Goal: Task Accomplishment & Management: Use online tool/utility

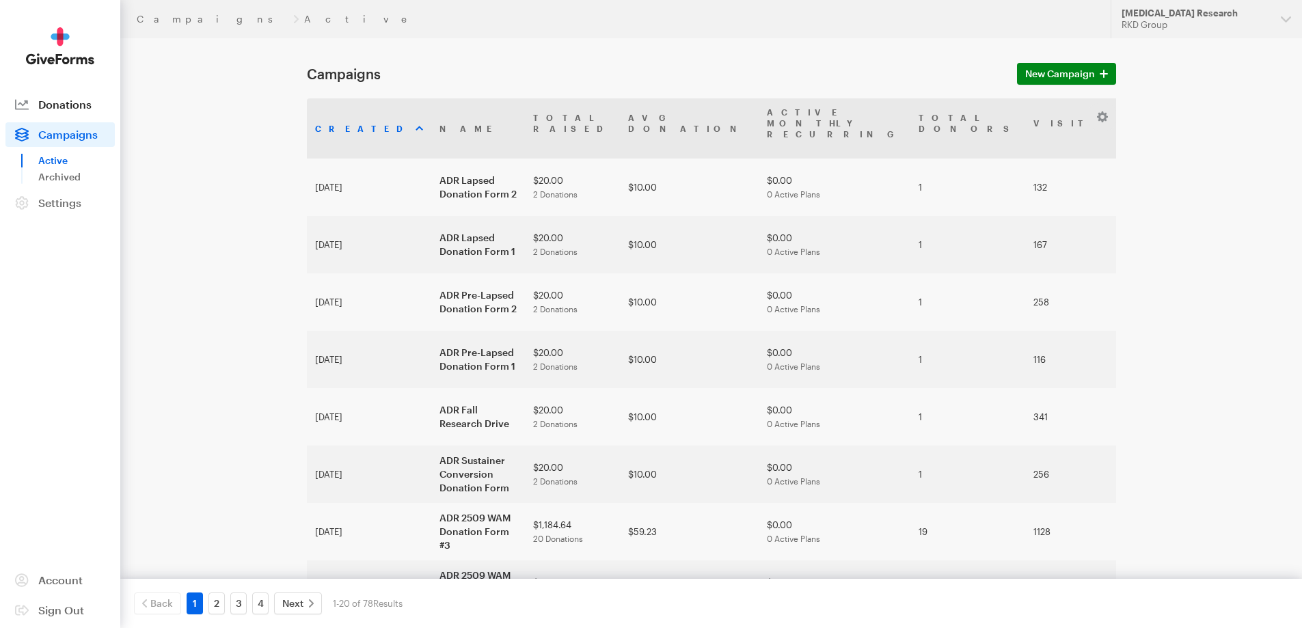
click at [70, 111] on link "Donations" at bounding box center [59, 104] width 109 height 25
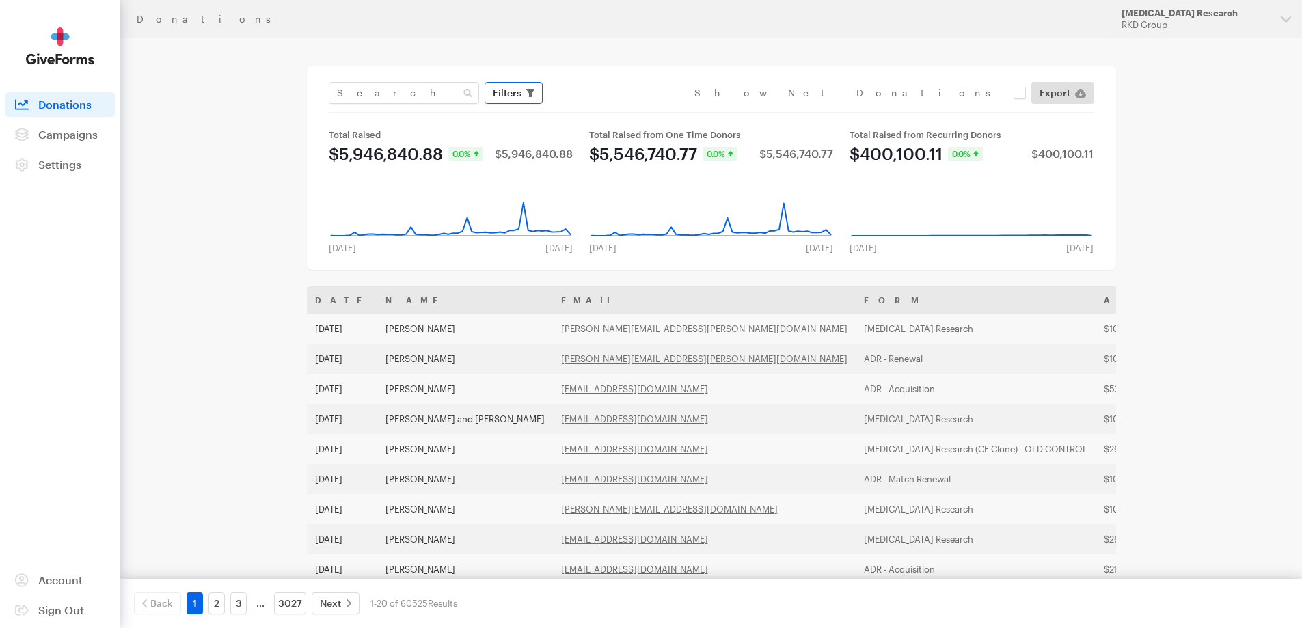
click at [527, 98] on span "button" at bounding box center [530, 93] width 8 height 16
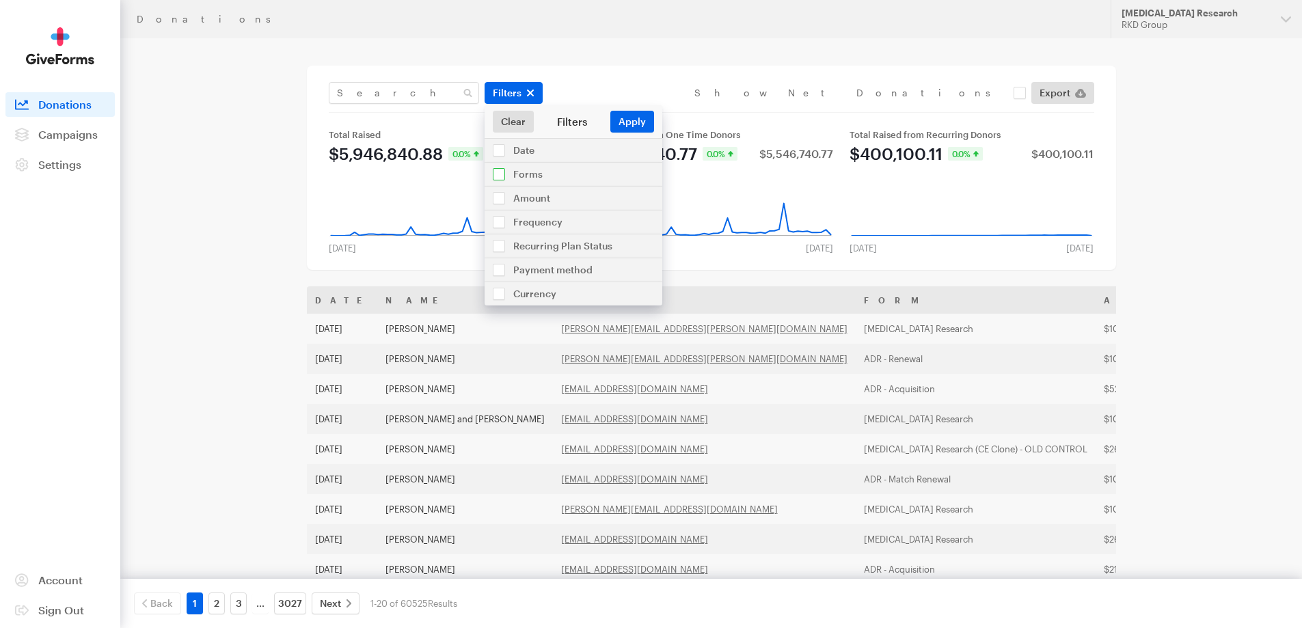
click at [503, 174] on input "checkbox" at bounding box center [573, 174] width 178 height 23
checkbox input "true"
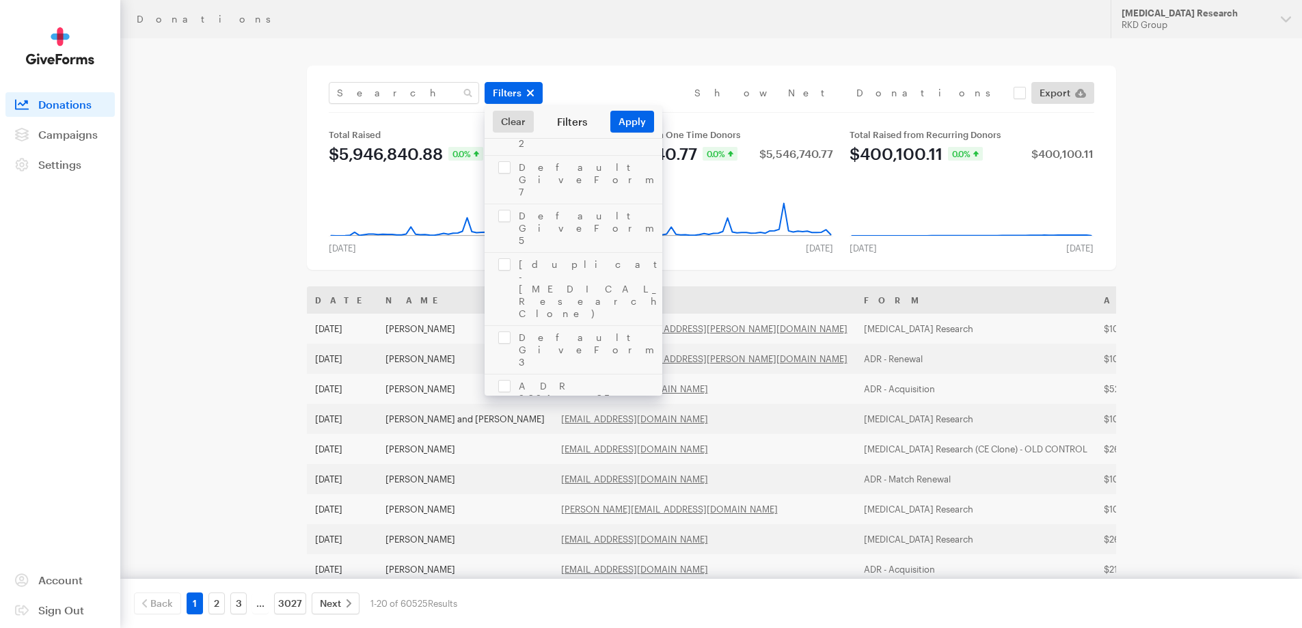
scroll to position [410, 0]
checkbox input "true"
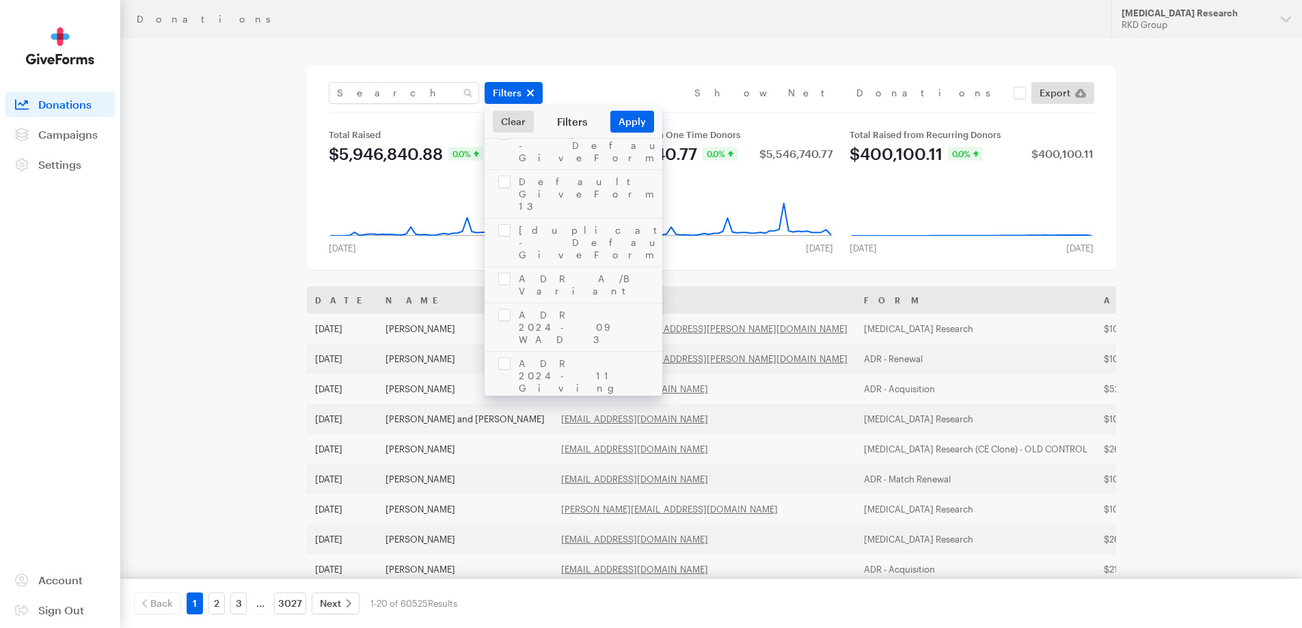
checkbox input "true"
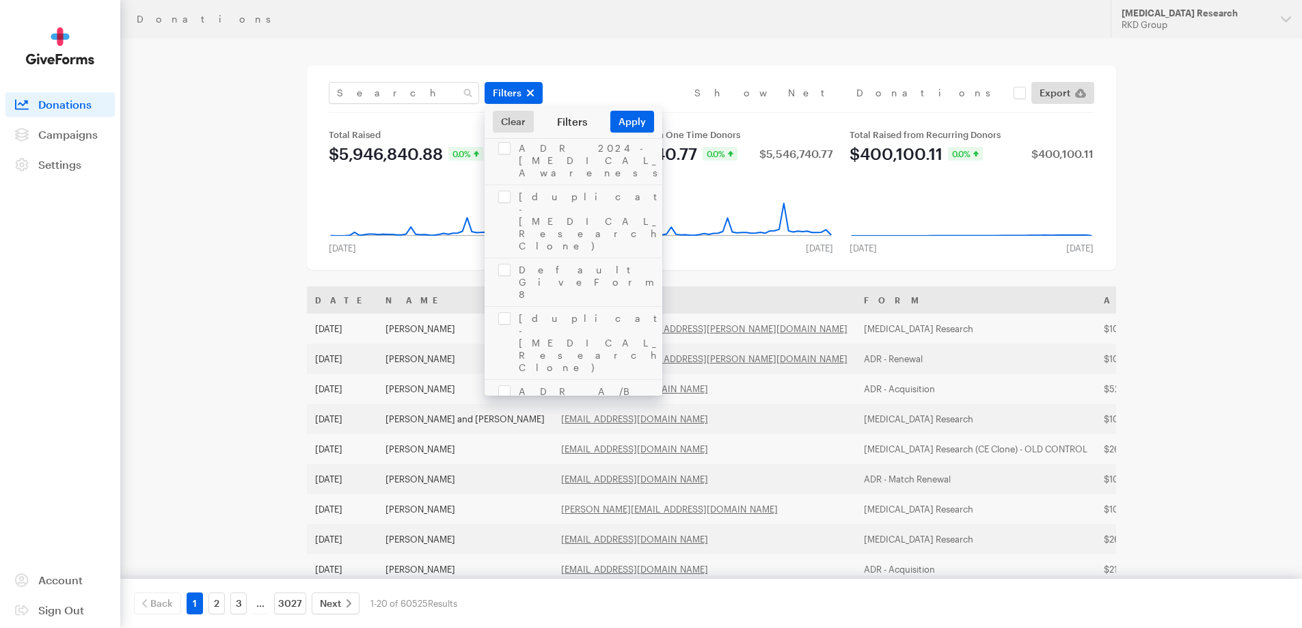
checkbox input "false"
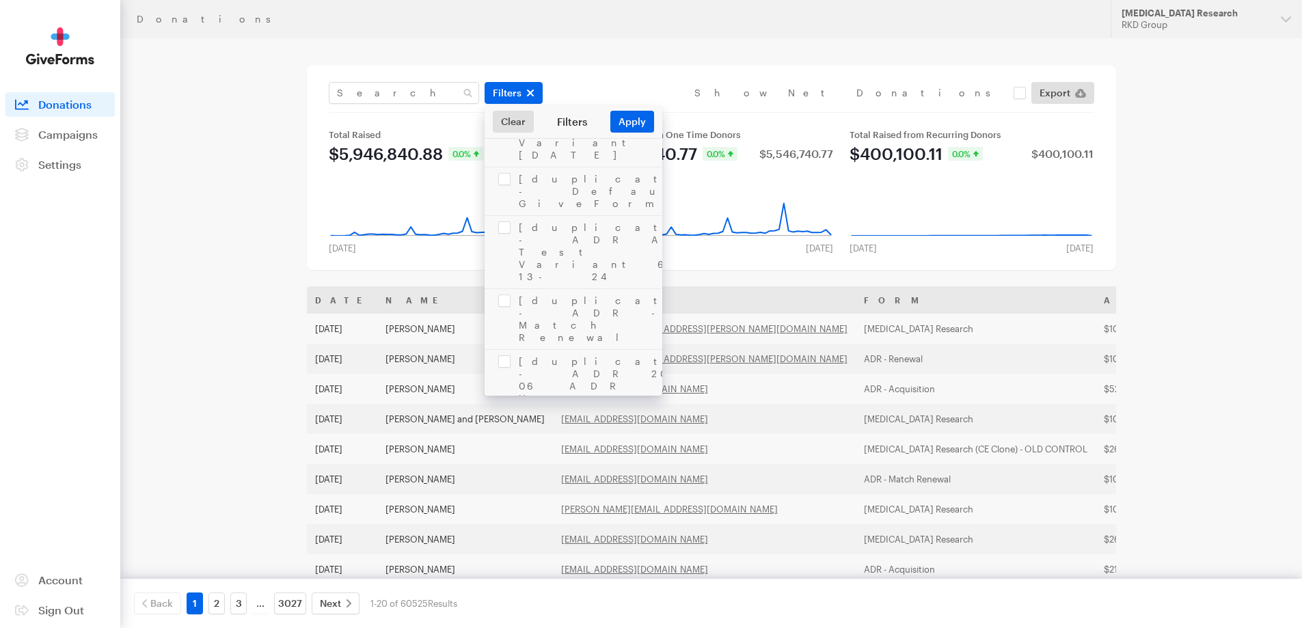
checkbox input "true"
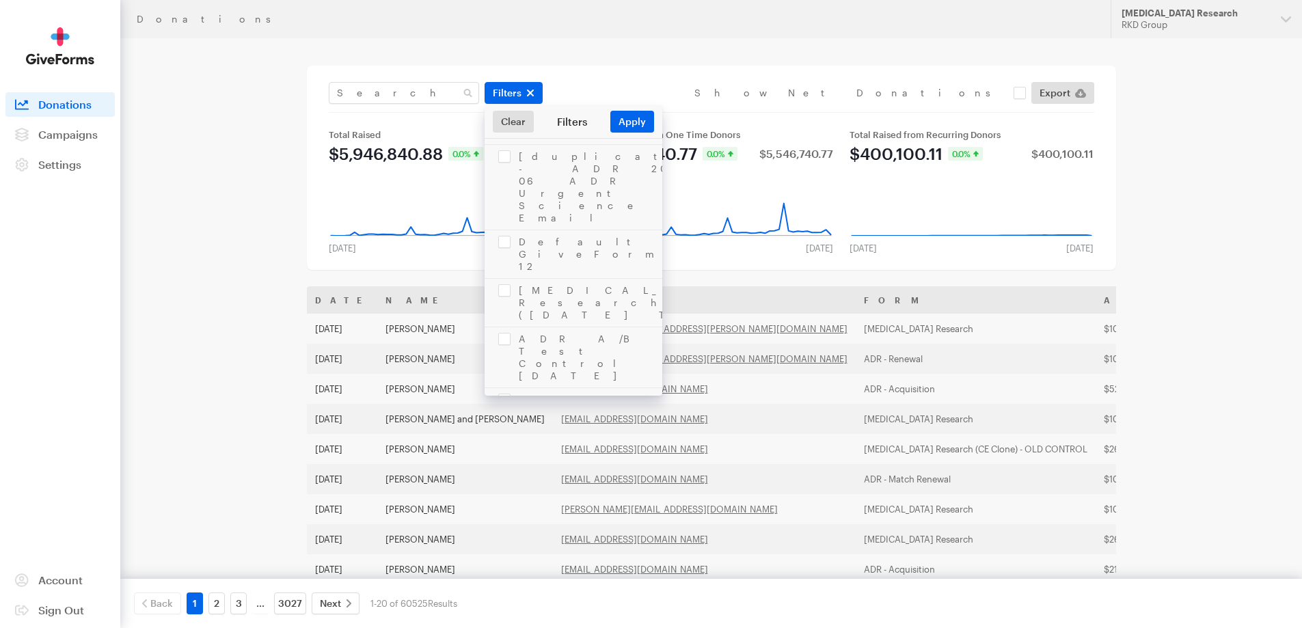
checkbox input "true"
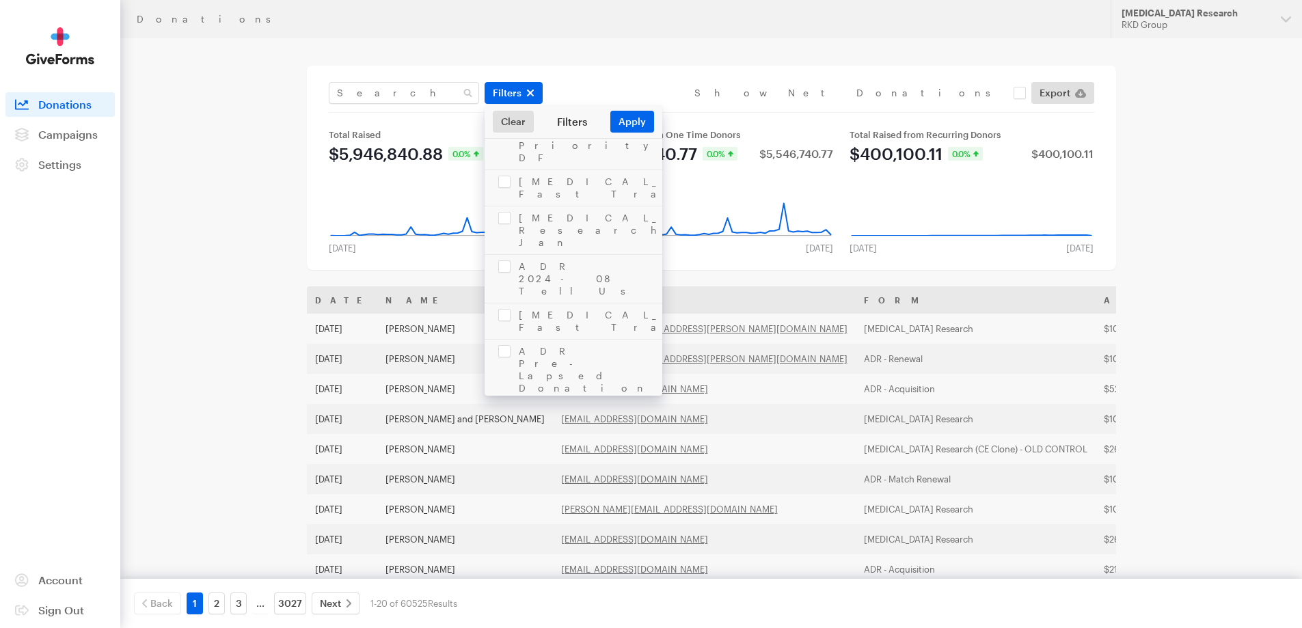
checkbox input "true"
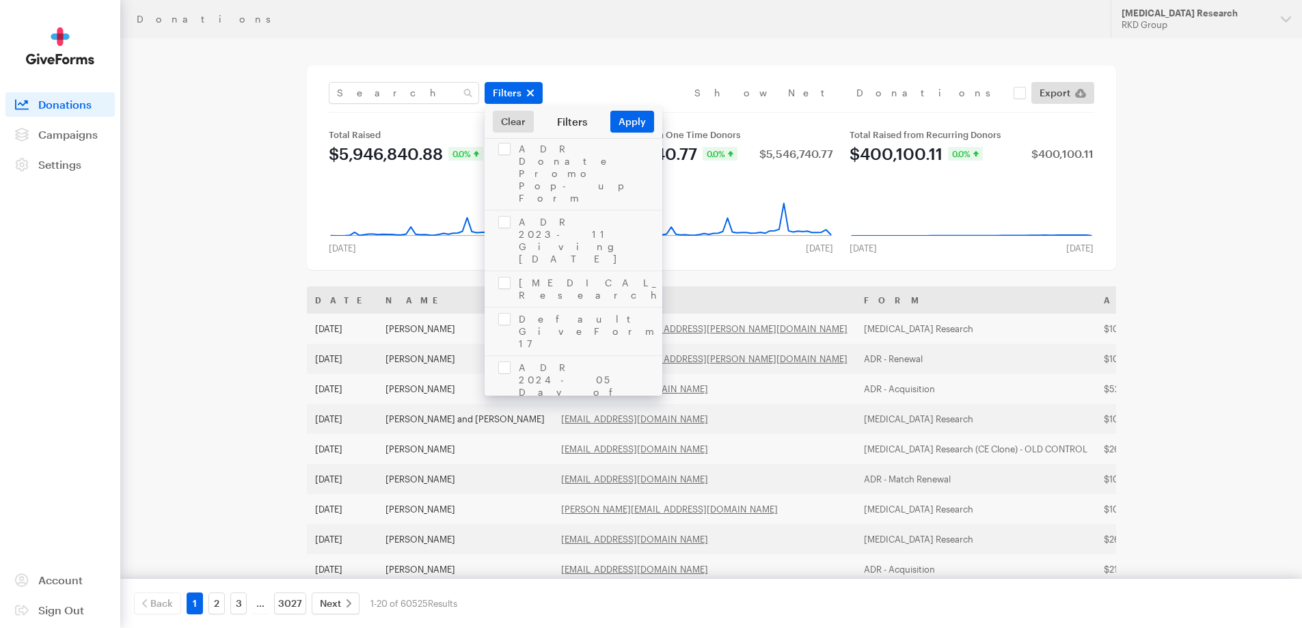
scroll to position [3247, 0]
click at [637, 120] on button "Apply" at bounding box center [632, 122] width 44 height 22
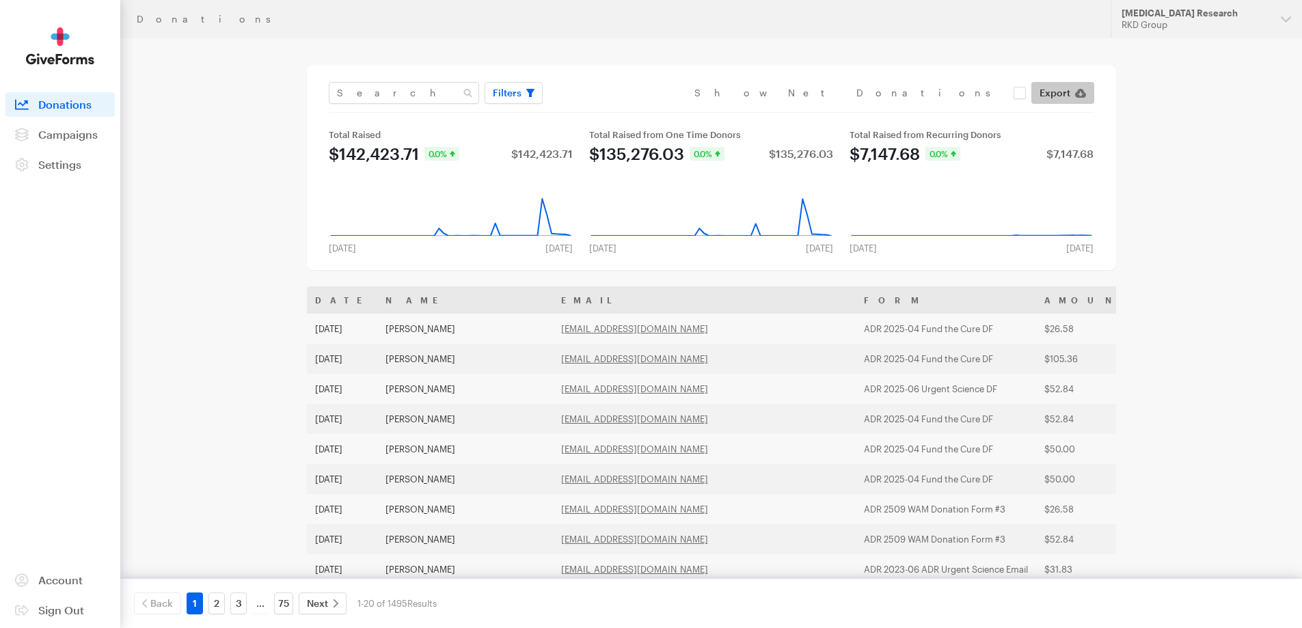
click at [1058, 94] on span "Export" at bounding box center [1054, 93] width 31 height 16
